Goal: Task Accomplishment & Management: Use online tool/utility

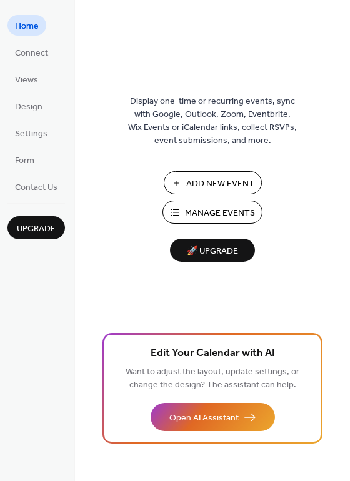
click at [232, 179] on span "Add New Event" at bounding box center [220, 183] width 68 height 13
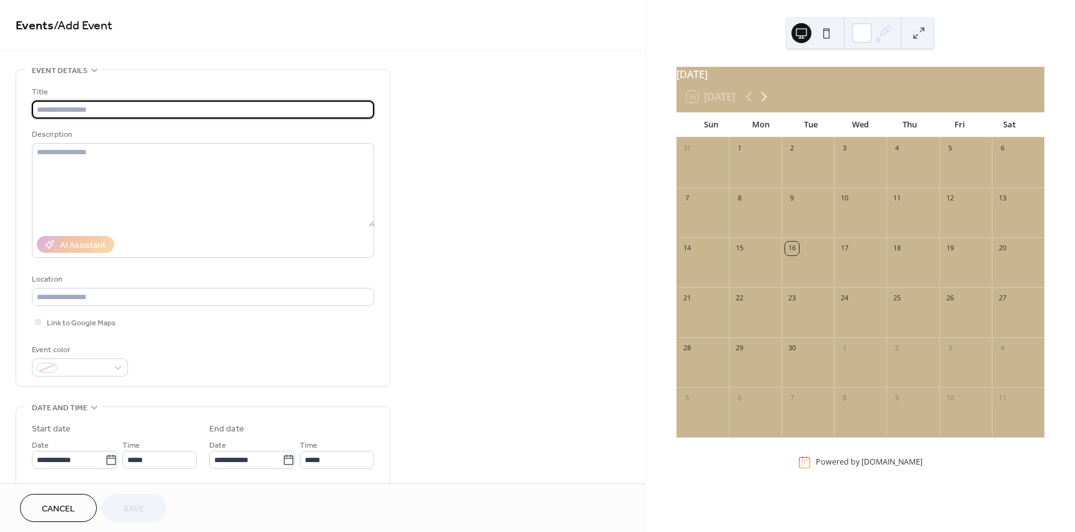
click at [766, 102] on icon at bounding box center [764, 96] width 6 height 9
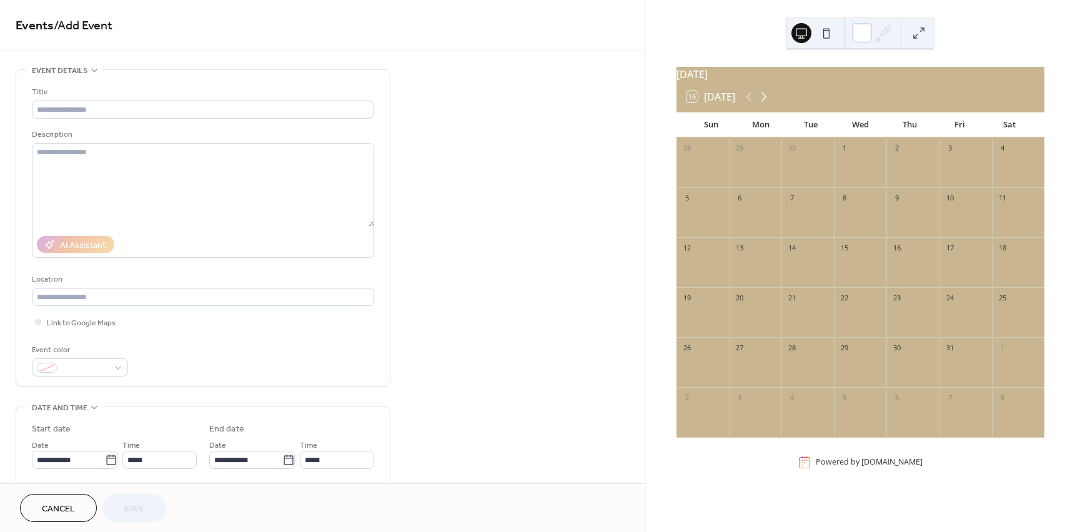
click at [766, 102] on icon at bounding box center [764, 96] width 6 height 9
click at [751, 102] on icon at bounding box center [749, 96] width 6 height 9
